Goal: Check status

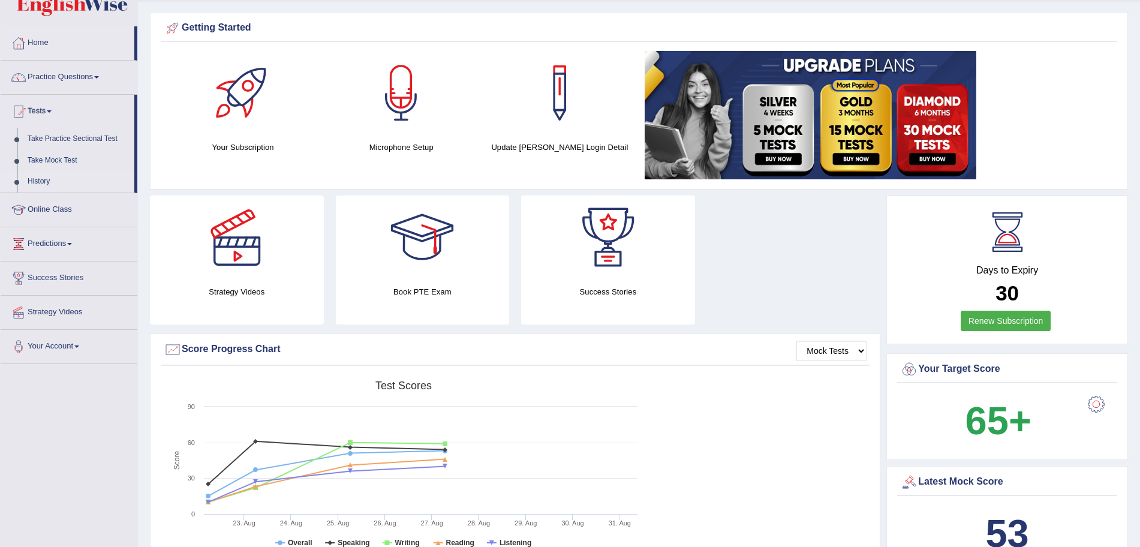
click at [43, 178] on link "History" at bounding box center [78, 182] width 112 height 22
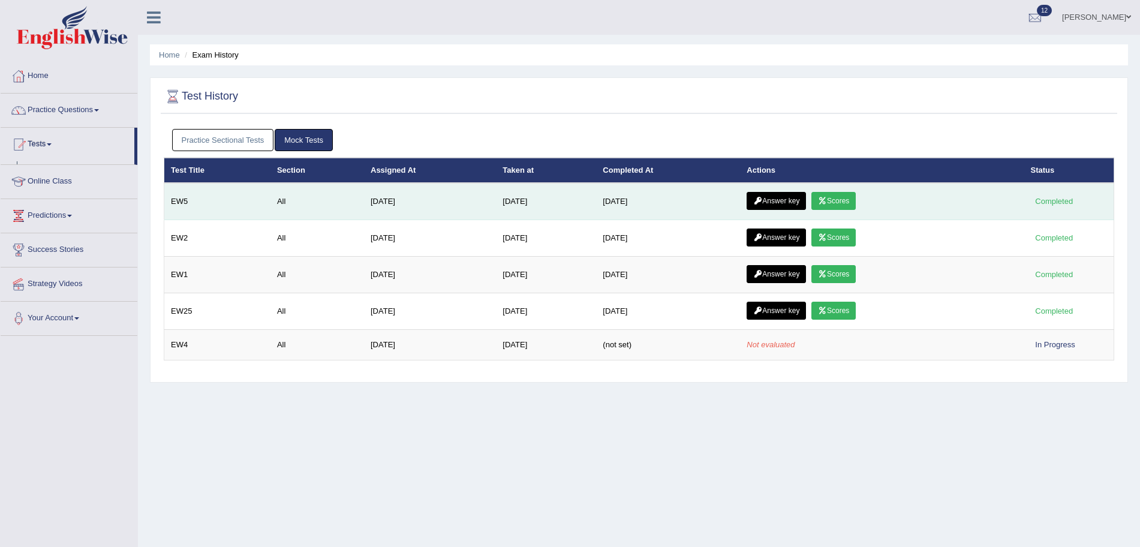
click at [788, 186] on td "Answer key Scores" at bounding box center [882, 201] width 284 height 37
click at [789, 196] on link "Answer key" at bounding box center [775, 201] width 59 height 18
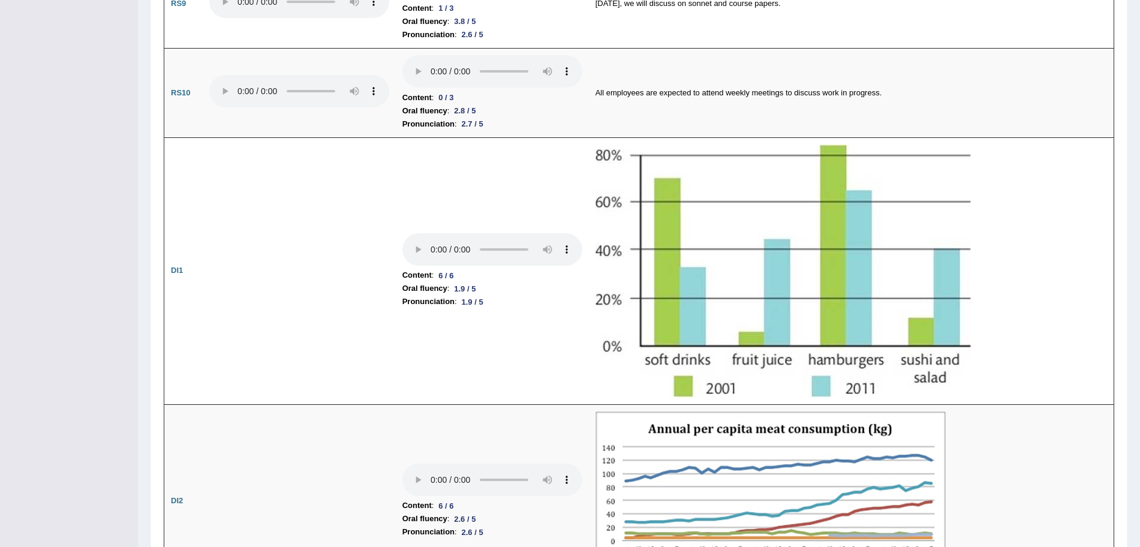
scroll to position [1473, 0]
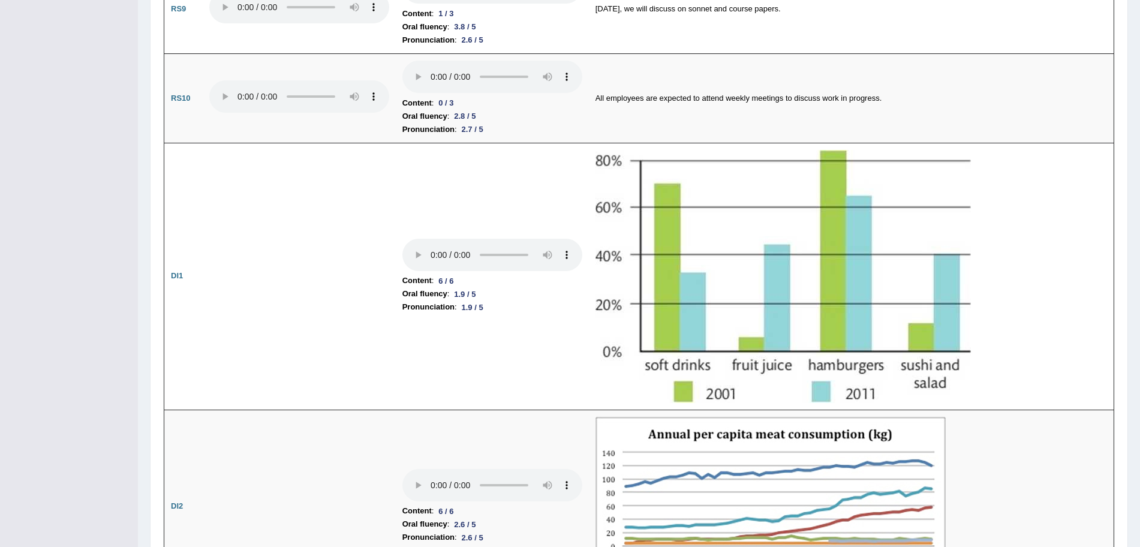
drag, startPoint x: 1150, startPoint y: 75, endPoint x: 1150, endPoint y: 254, distance: 179.2
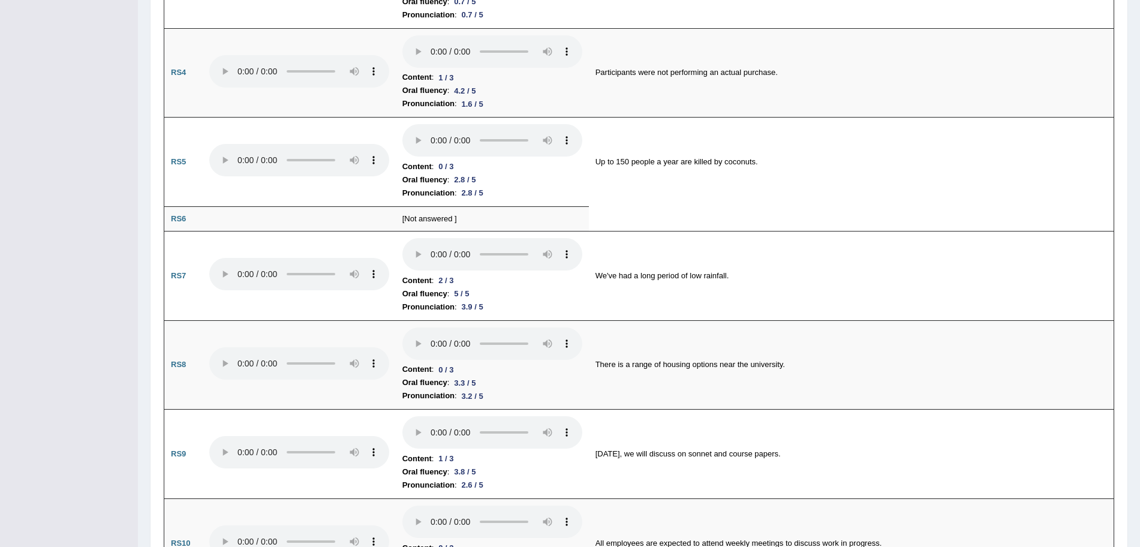
scroll to position [0, 0]
